Goal: Task Accomplishment & Management: Manage account settings

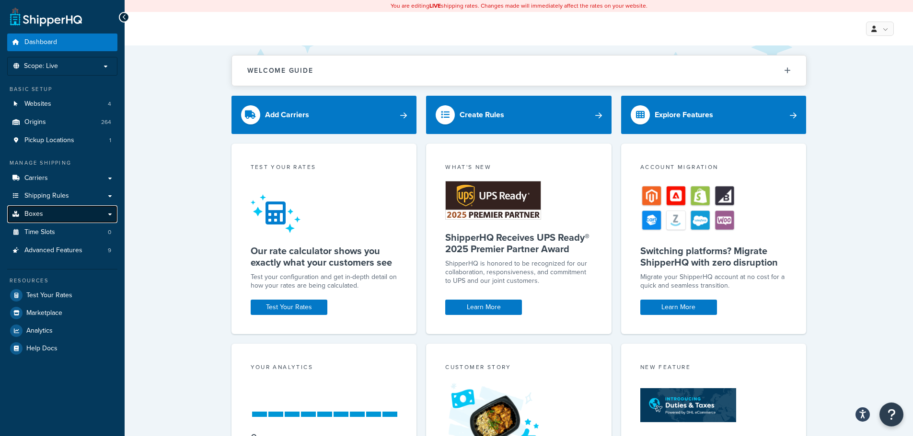
click at [46, 217] on link "Boxes" at bounding box center [62, 215] width 110 height 18
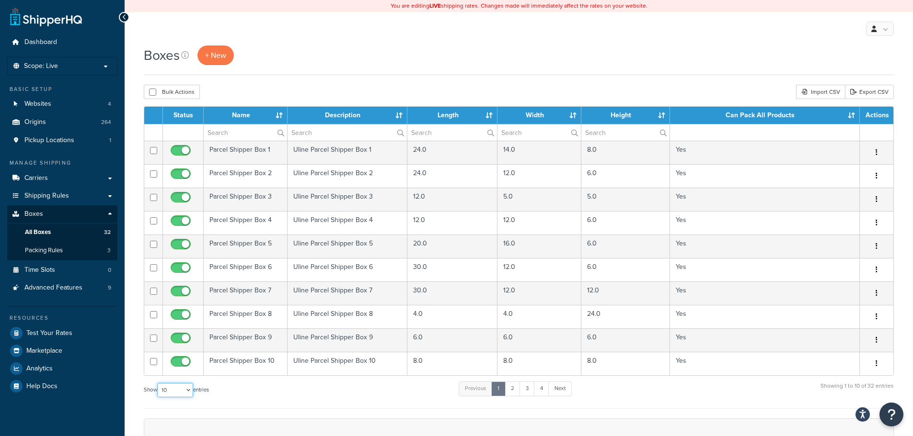
click at [166, 390] on select "10 15 25 50 100 1000" at bounding box center [175, 390] width 36 height 14
select select "1000"
click at [158, 383] on select "10 15 25 50 100 1000" at bounding box center [175, 390] width 36 height 14
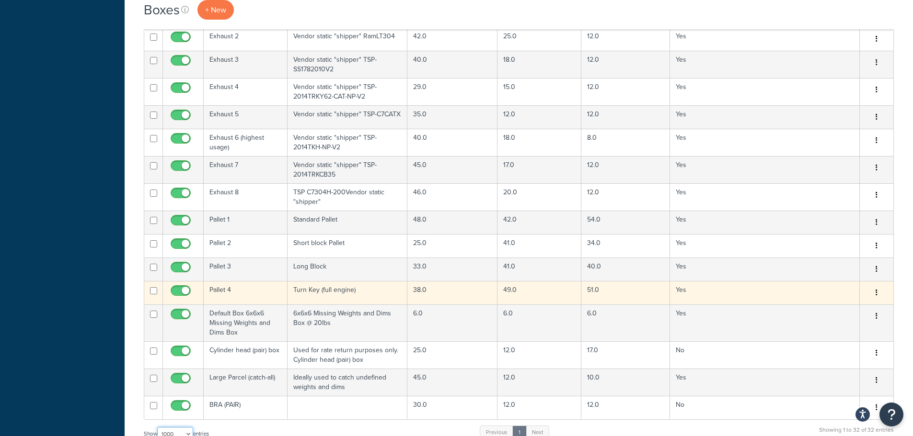
scroll to position [527, 0]
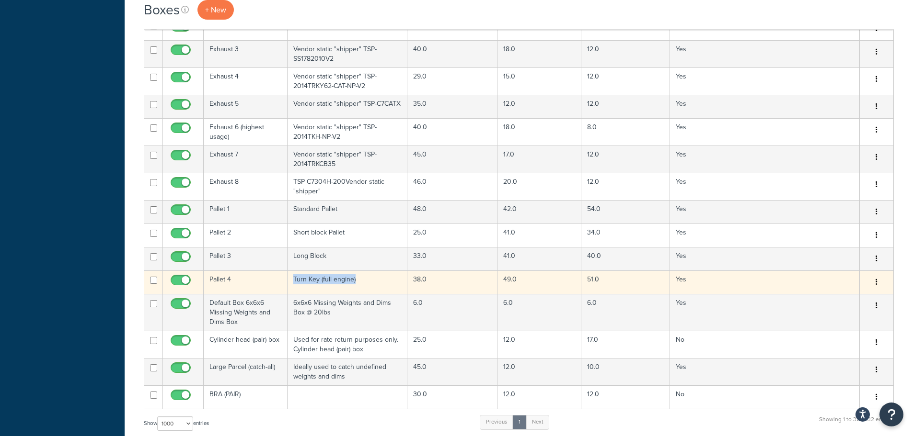
drag, startPoint x: 291, startPoint y: 274, endPoint x: 381, endPoint y: 276, distance: 90.1
click at [381, 276] on td "Turn Key (full engine)" at bounding box center [347, 282] width 120 height 23
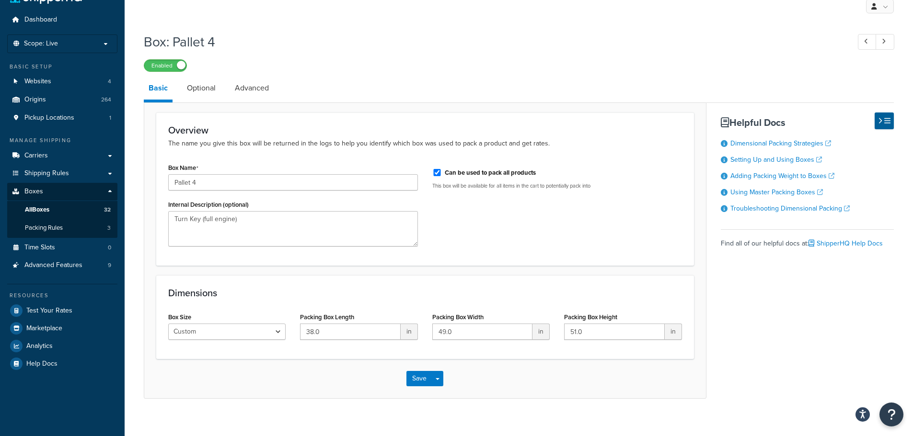
scroll to position [33, 0]
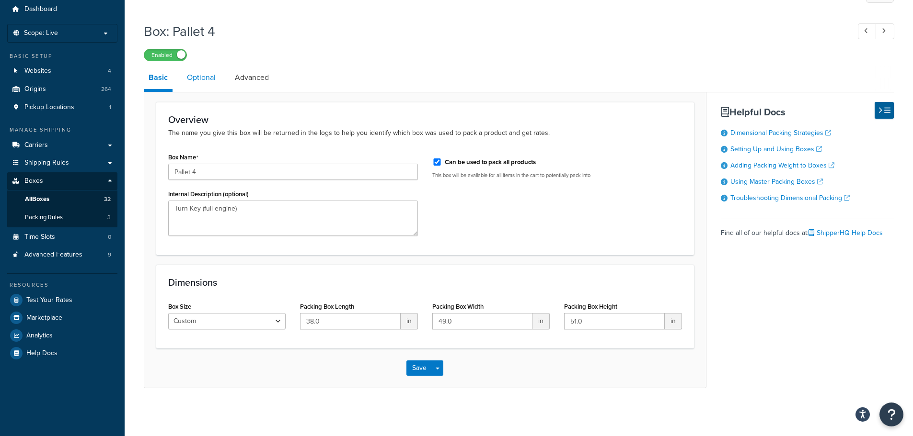
click at [196, 67] on link "Optional" at bounding box center [201, 77] width 38 height 23
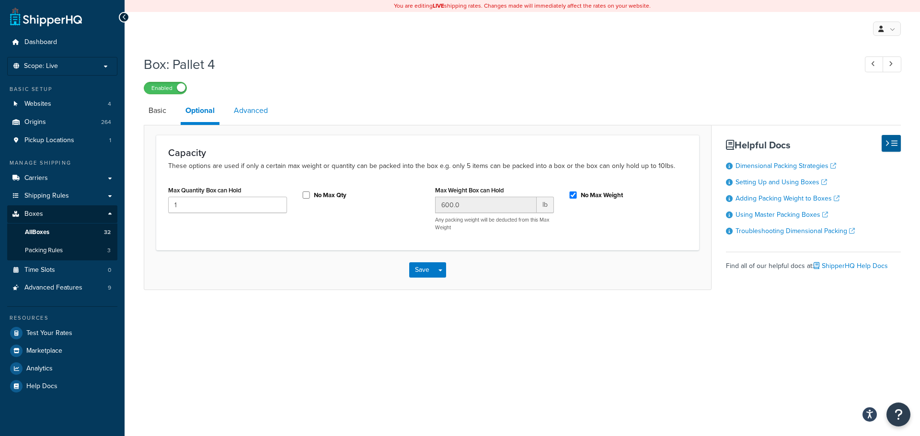
click at [246, 115] on link "Advanced" at bounding box center [251, 110] width 44 height 23
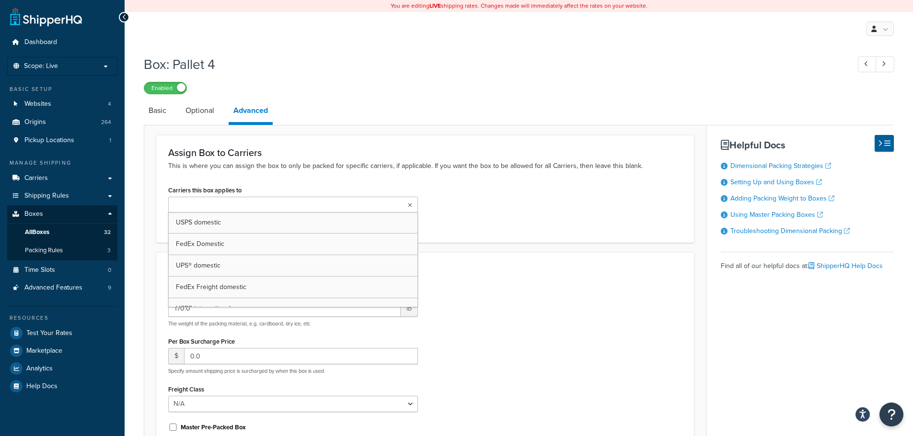
click at [409, 205] on icon at bounding box center [410, 206] width 4 height 6
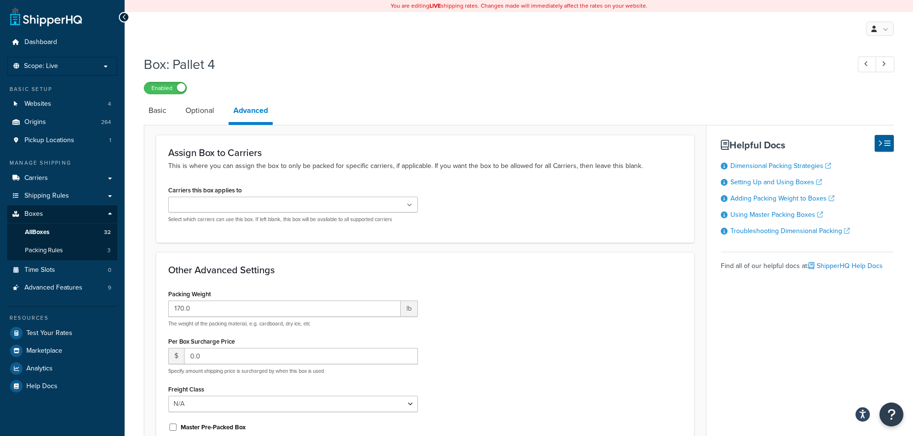
click at [531, 207] on div "Carriers this box applies to USPS domestic FedEx Domestic UPS® domestic FedEx F…" at bounding box center [425, 207] width 528 height 47
click at [656, 69] on h1 "Box: Pallet 4" at bounding box center [492, 64] width 696 height 19
drag, startPoint x: 541, startPoint y: 252, endPoint x: 500, endPoint y: 184, distance: 79.1
click at [541, 253] on div "Other Advanced Settings Packing Weight 170.0 lb The weight of the packing mater…" at bounding box center [425, 378] width 538 height 251
